Goal: Information Seeking & Learning: Find specific fact

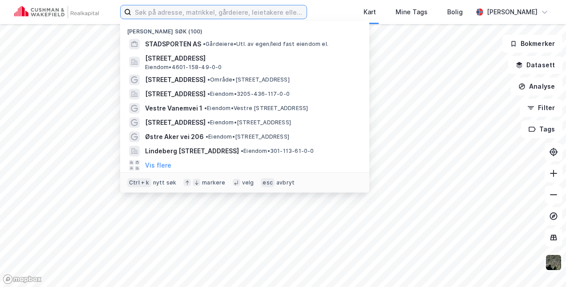
click at [191, 12] on input at bounding box center [218, 11] width 175 height 13
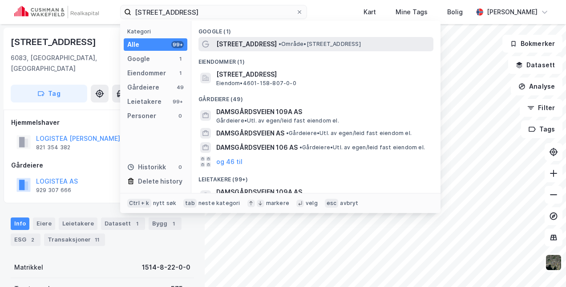
click at [252, 40] on span "[STREET_ADDRESS]" at bounding box center [246, 44] width 61 height 11
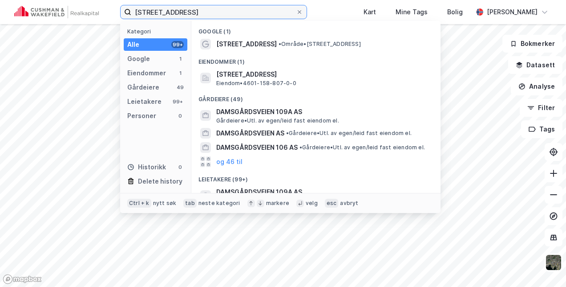
click at [265, 14] on input "[STREET_ADDRESS]" at bounding box center [213, 11] width 165 height 13
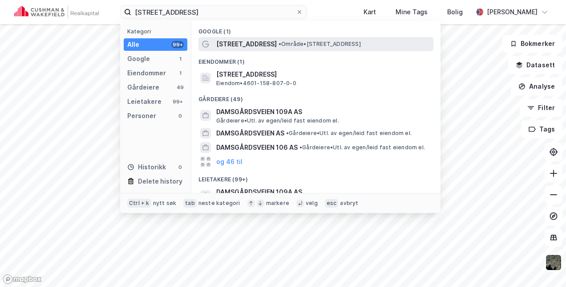
click at [267, 39] on span "[STREET_ADDRESS]" at bounding box center [246, 44] width 61 height 11
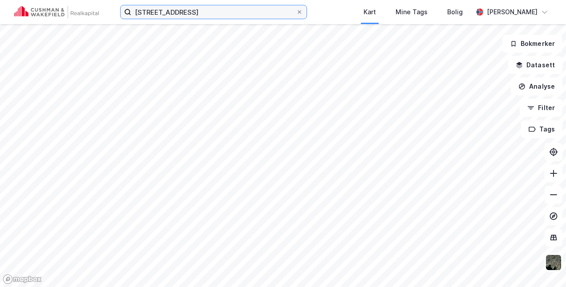
click at [257, 16] on input "[STREET_ADDRESS]" at bounding box center [213, 11] width 165 height 13
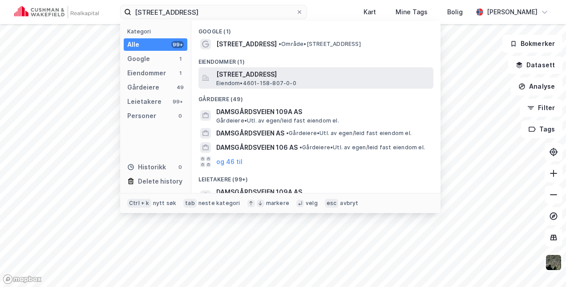
click at [279, 78] on span "[STREET_ADDRESS]" at bounding box center [323, 74] width 214 height 11
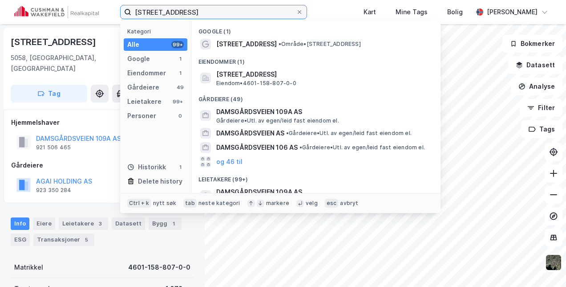
drag, startPoint x: 227, startPoint y: 11, endPoint x: 0, endPoint y: 41, distance: 229.1
click at [0, 41] on html "[STREET_ADDRESS] Kategori Alle 99+ Google 1 Eiendommer 1 Gårdeiere 49 Leietaker…" at bounding box center [283, 143] width 566 height 287
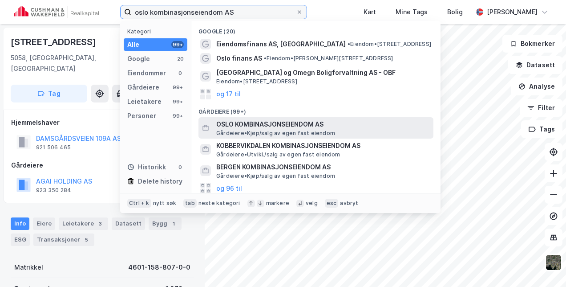
type input "oslo kombinasjonseiendom AS"
click at [280, 125] on span "OSLO KOMBINASJONSEIENDOM AS" at bounding box center [323, 124] width 214 height 11
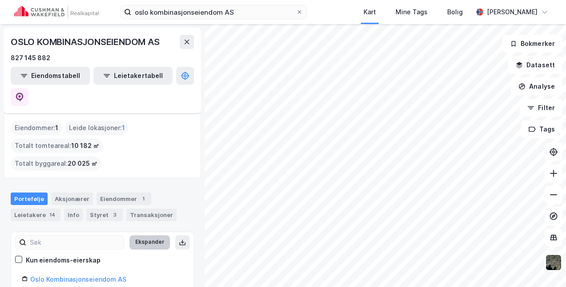
scroll to position [10, 0]
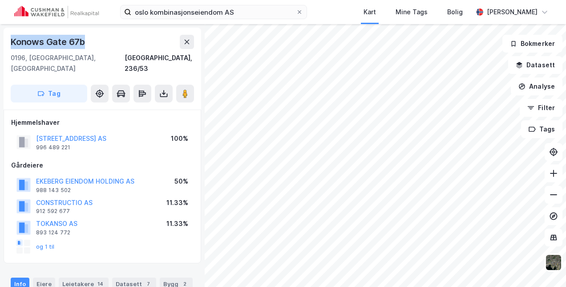
drag, startPoint x: 86, startPoint y: 40, endPoint x: -2, endPoint y: 45, distance: 88.3
click at [0, 45] on html "oslo kombinasjonseiendom AS Kart Mine Tags Bolig [PERSON_NAME][GEOGRAPHIC_DATA]…" at bounding box center [283, 143] width 566 height 287
copy div "Konows Gate 67b"
